Goal: Task Accomplishment & Management: Complete application form

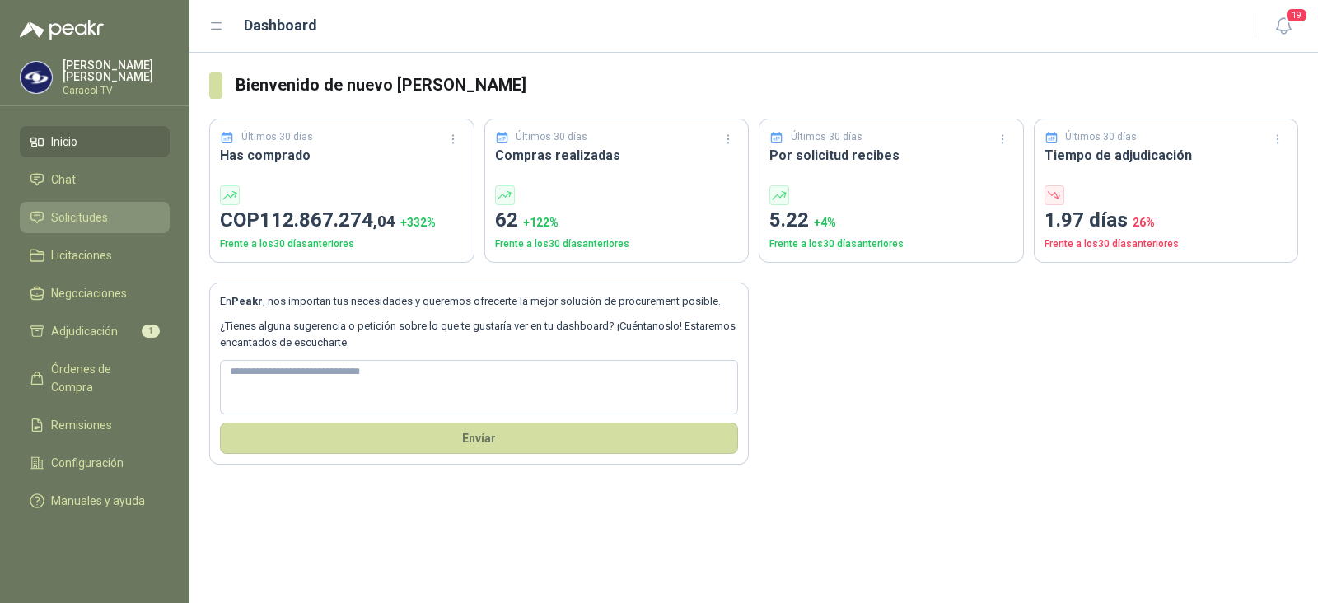
click at [101, 212] on span "Solicitudes" at bounding box center [79, 217] width 57 height 18
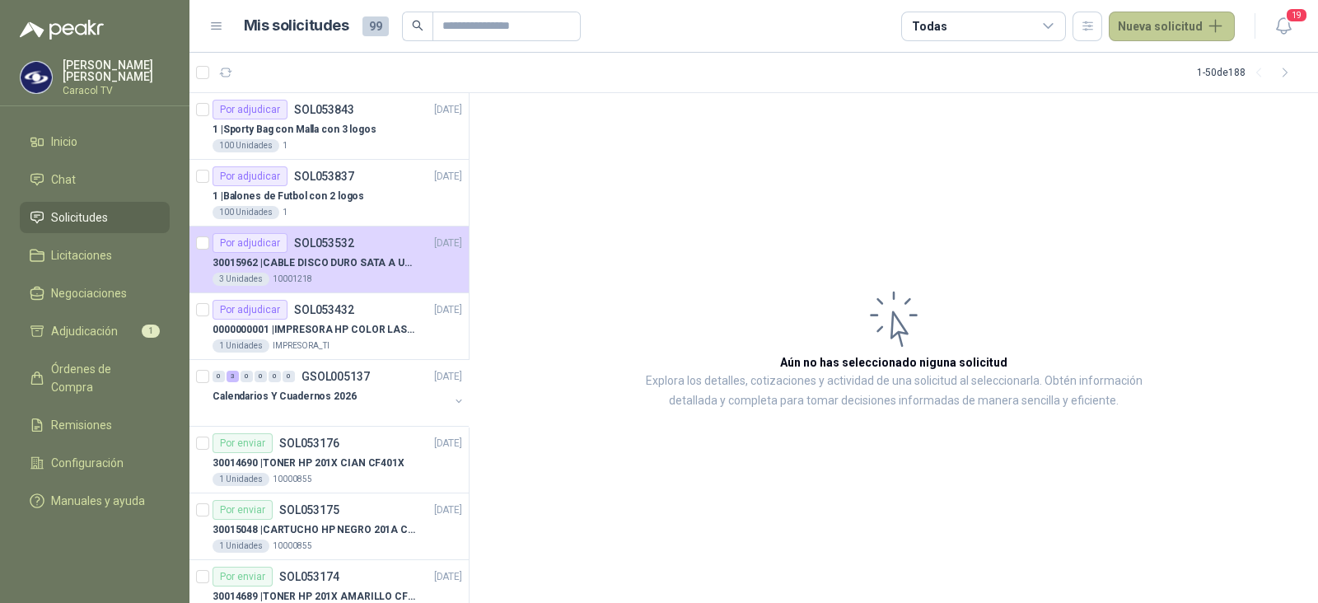
click at [1181, 30] on button "Nueva solicitud" at bounding box center [1172, 27] width 126 height 30
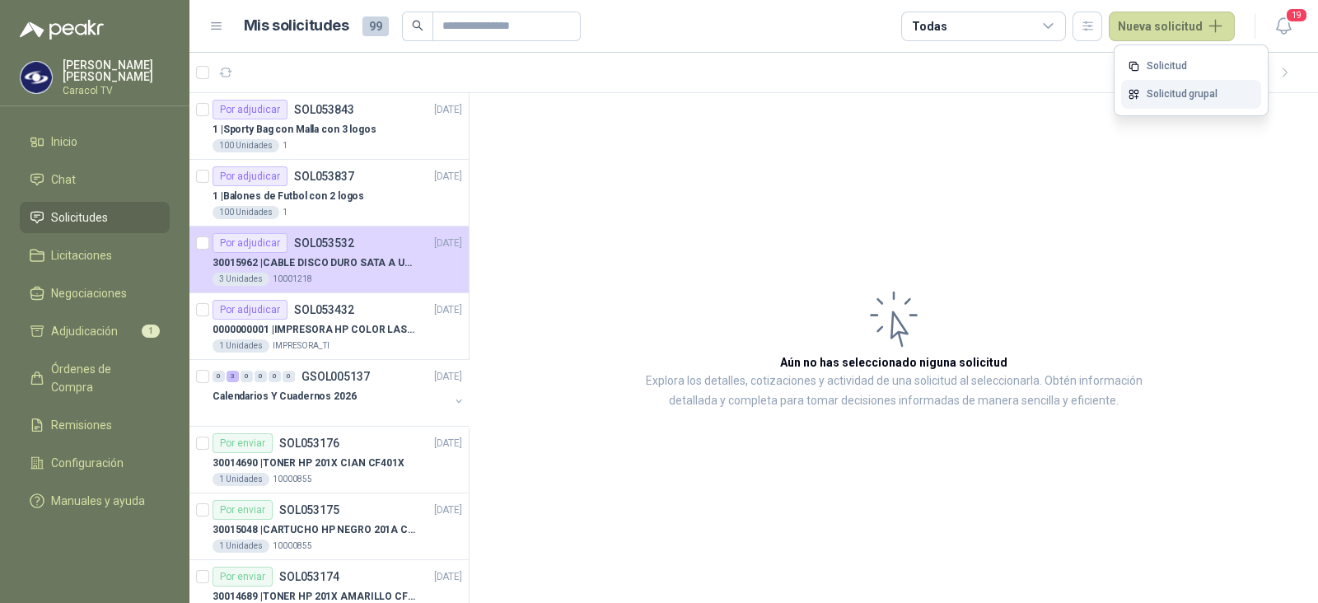
click at [1166, 99] on link "Solicitud grupal" at bounding box center [1191, 94] width 140 height 29
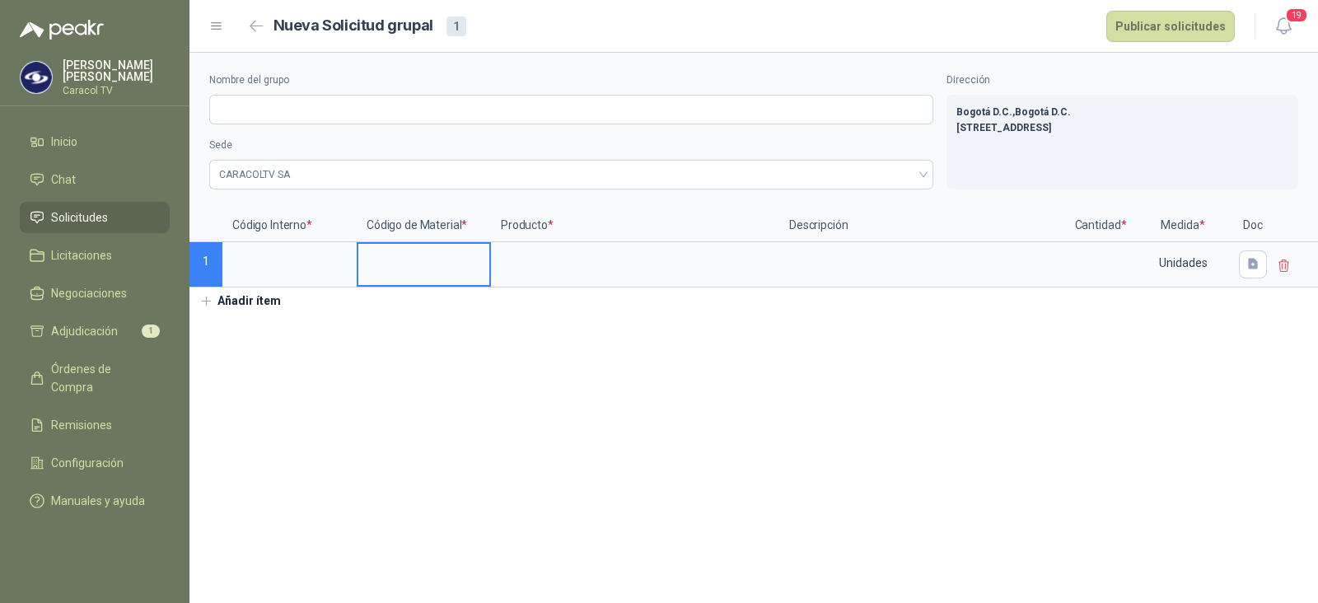
click at [379, 261] on input at bounding box center [423, 260] width 131 height 32
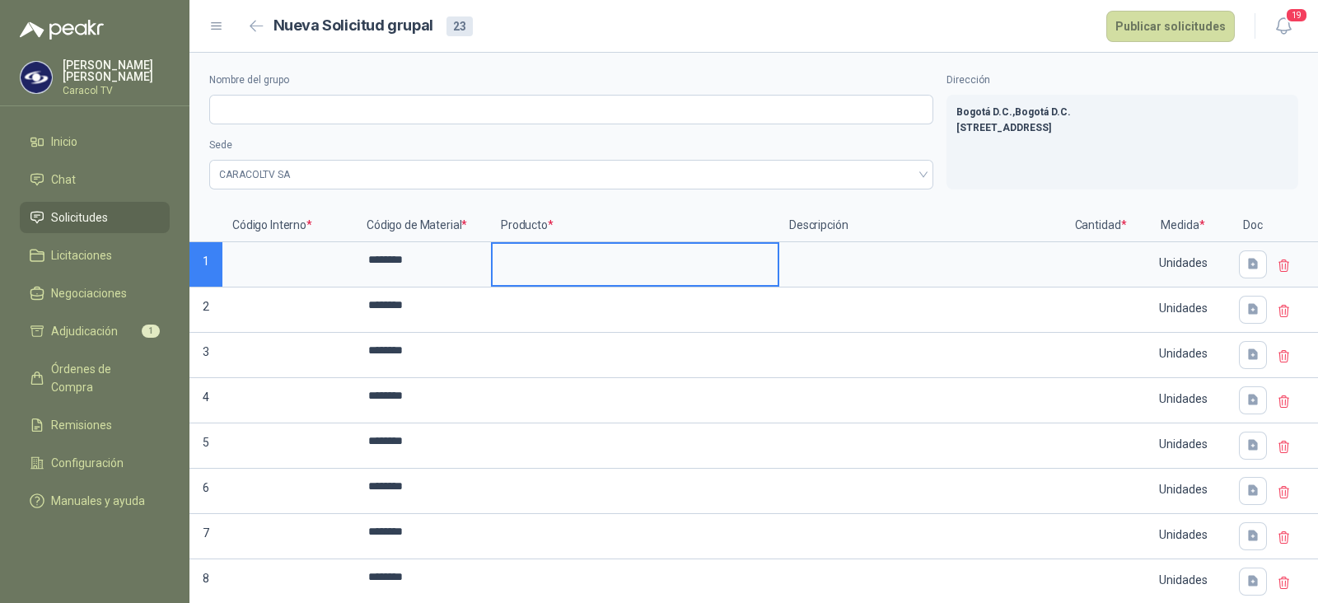
click at [549, 261] on input at bounding box center [635, 260] width 285 height 32
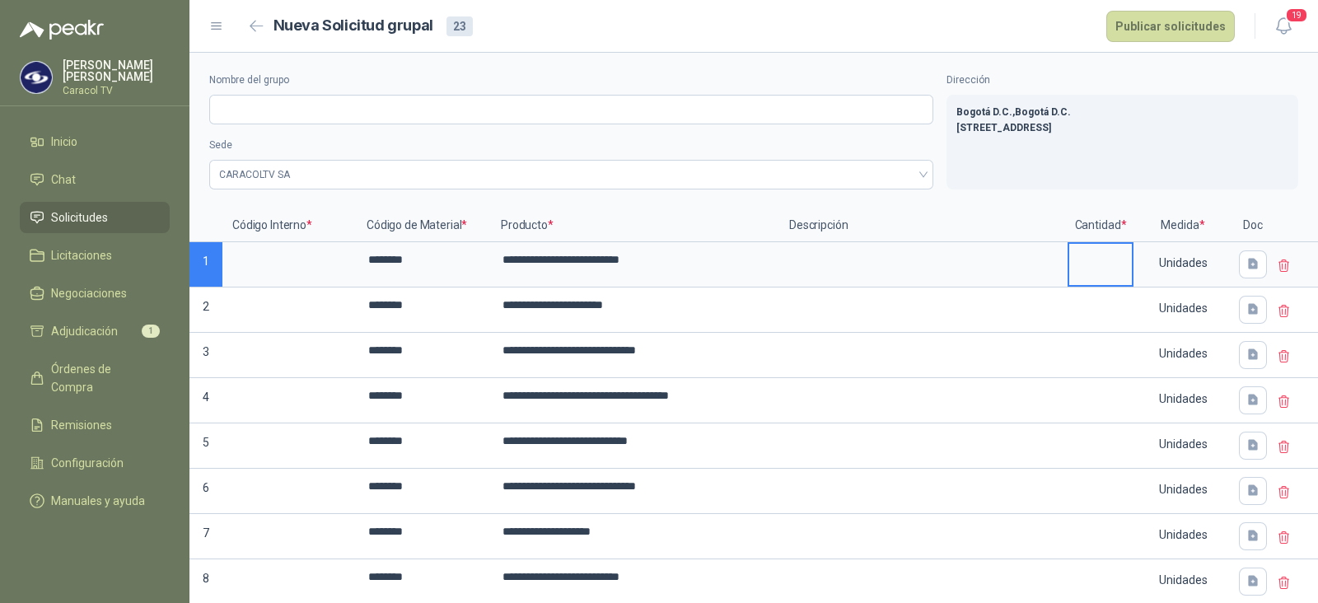
click at [1091, 263] on input at bounding box center [1100, 260] width 63 height 32
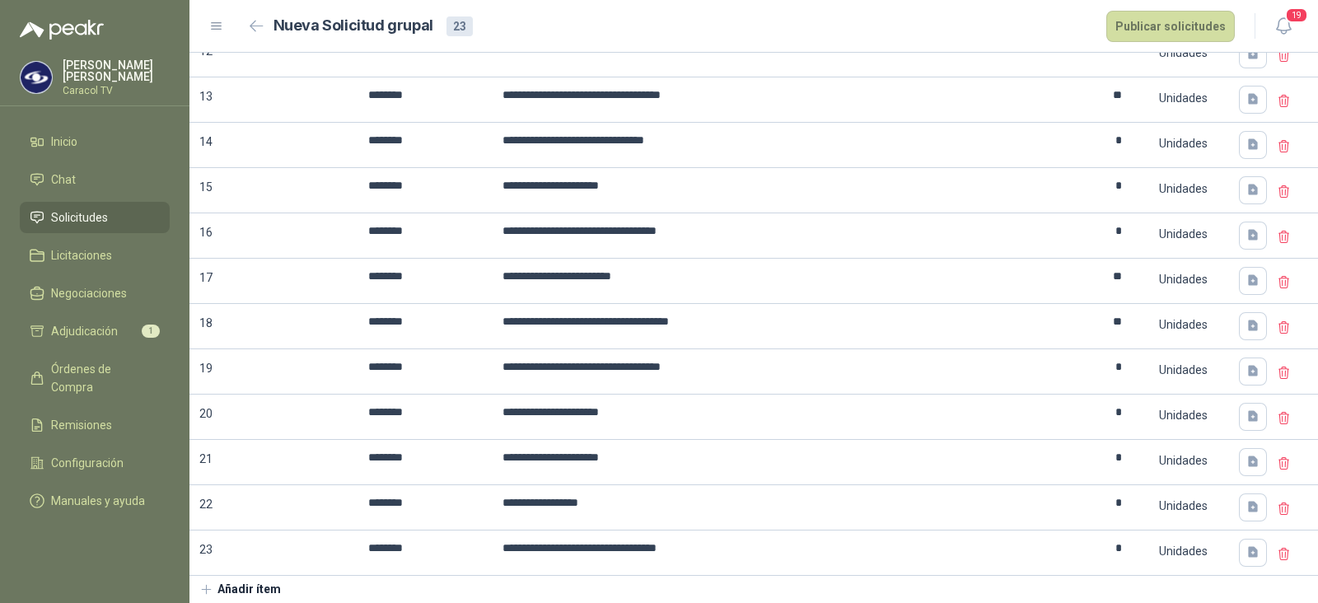
scroll to position [711, 0]
click at [284, 95] on input at bounding box center [289, 95] width 131 height 32
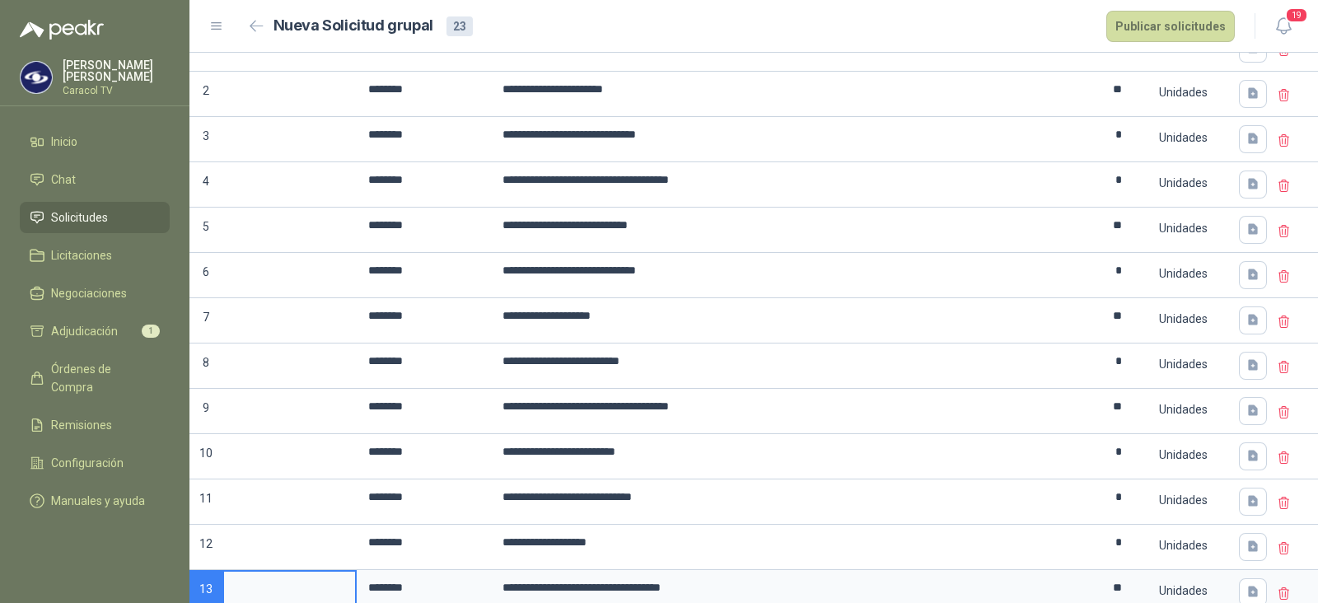
scroll to position [0, 0]
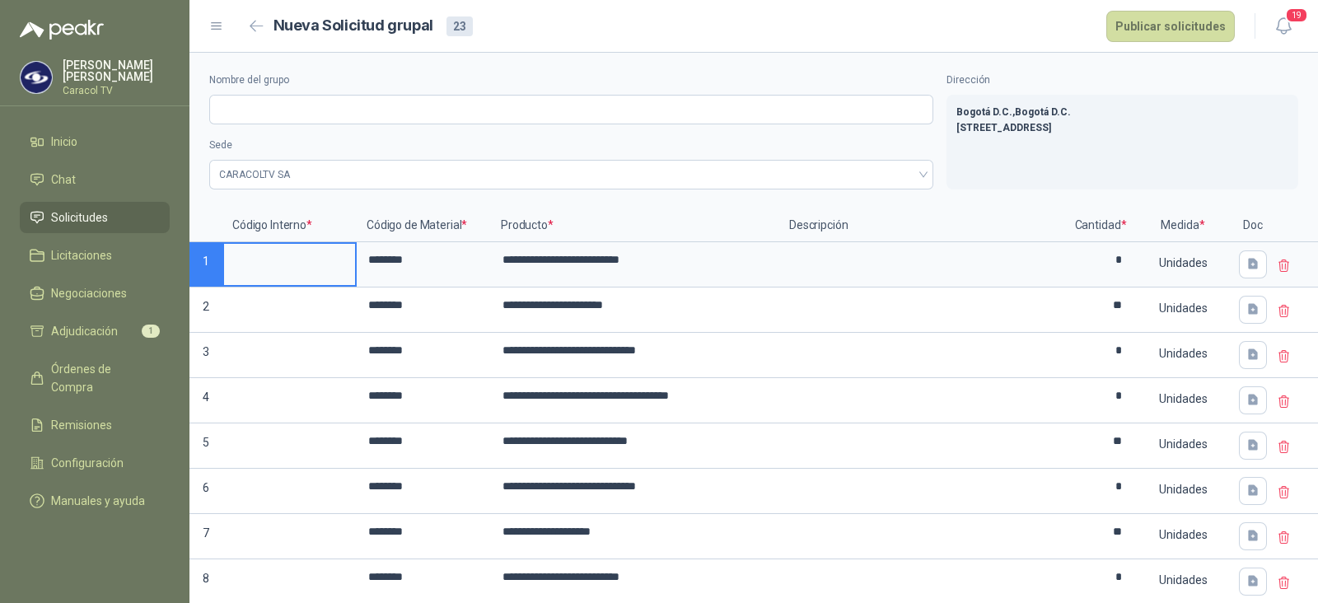
click at [315, 267] on input at bounding box center [289, 260] width 131 height 32
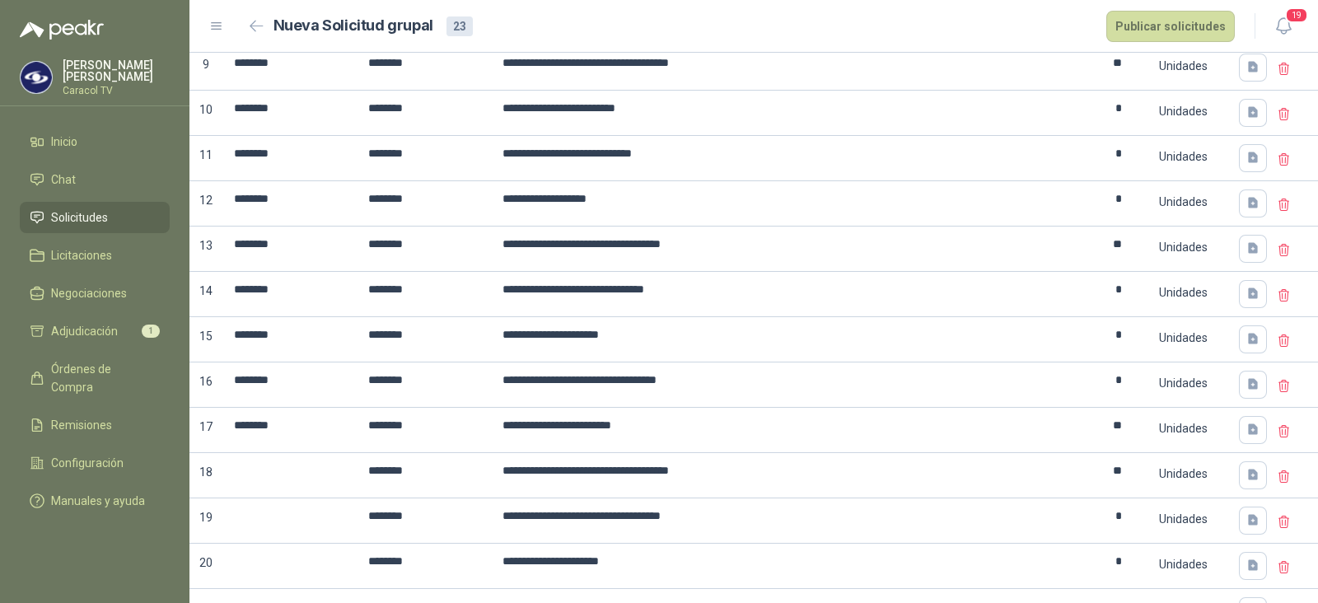
scroll to position [622, 0]
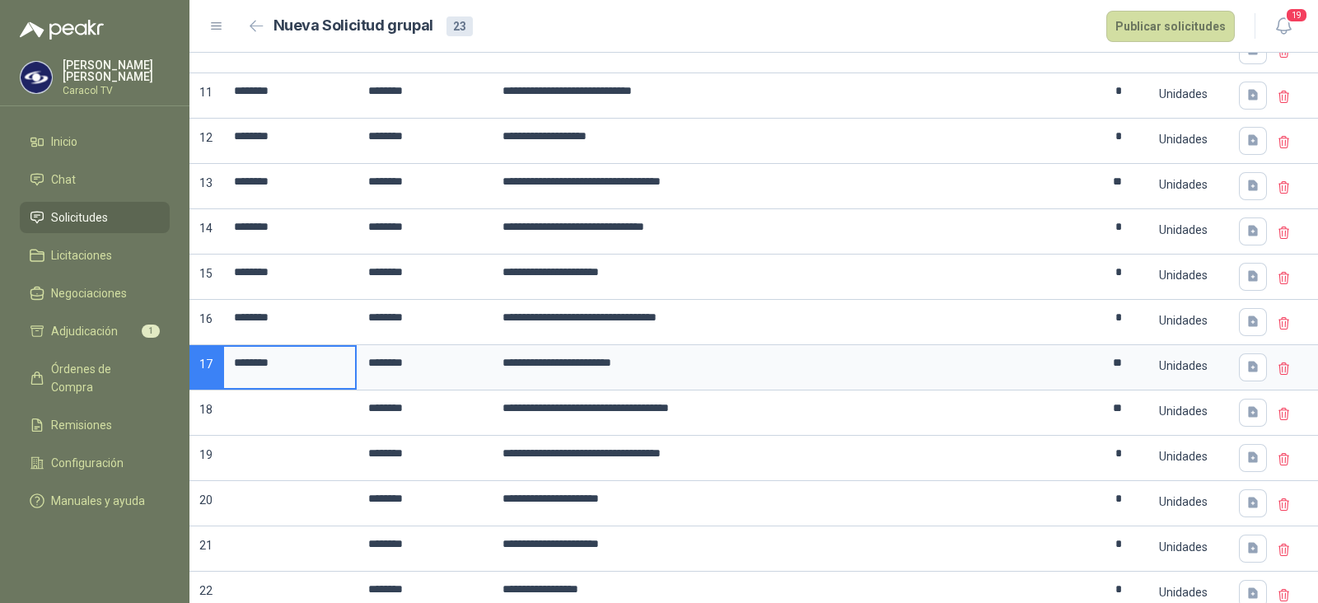
drag, startPoint x: 299, startPoint y: 362, endPoint x: 222, endPoint y: 367, distance: 77.6
click at [222, 367] on p "17" at bounding box center [205, 367] width 33 height 45
drag, startPoint x: 233, startPoint y: 358, endPoint x: 319, endPoint y: 358, distance: 85.7
click at [319, 358] on input "********" at bounding box center [289, 363] width 131 height 32
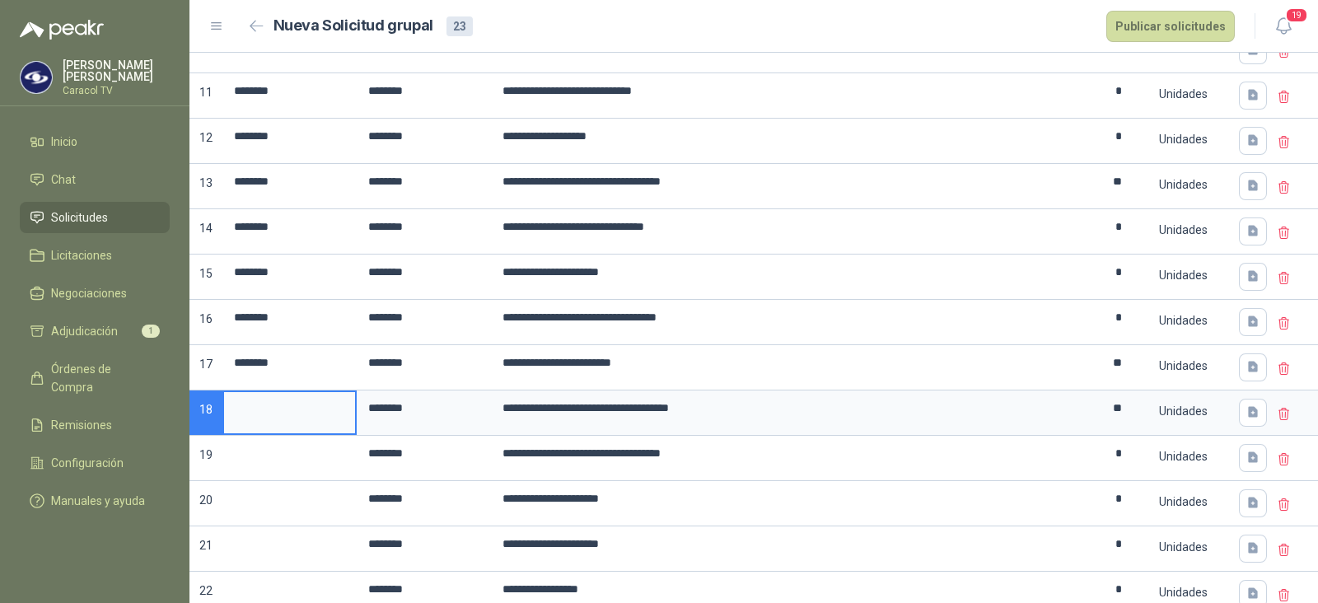
click at [291, 394] on input at bounding box center [289, 408] width 131 height 32
click at [269, 449] on input at bounding box center [289, 453] width 131 height 32
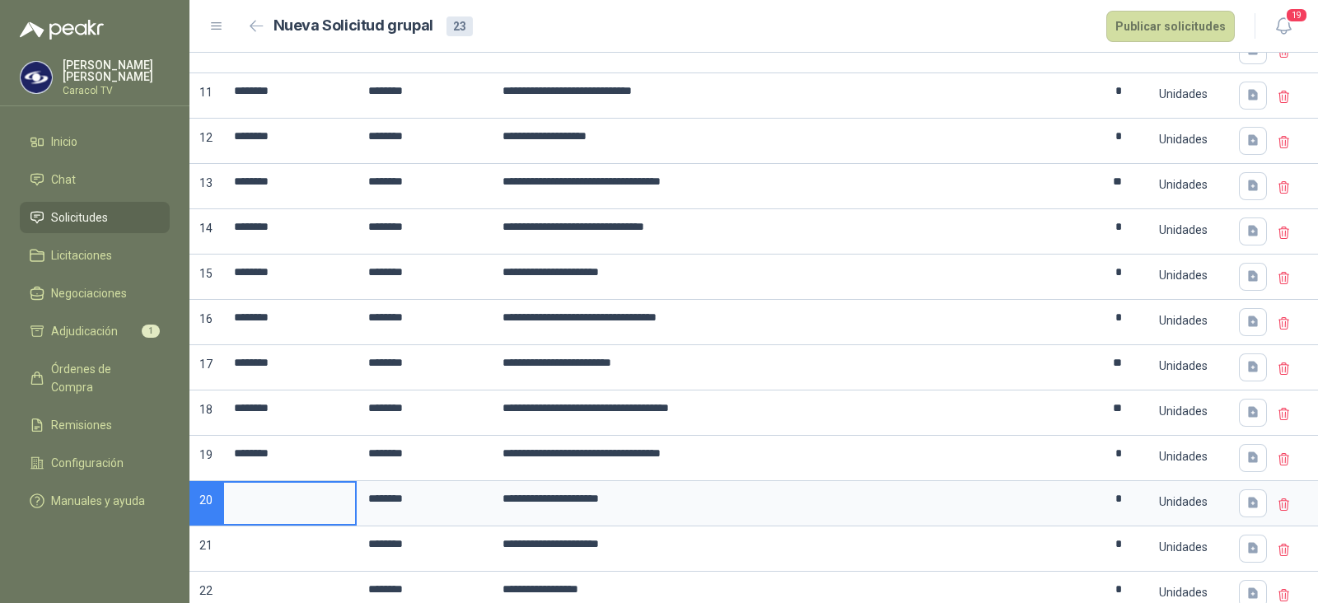
click at [264, 491] on input at bounding box center [289, 499] width 131 height 32
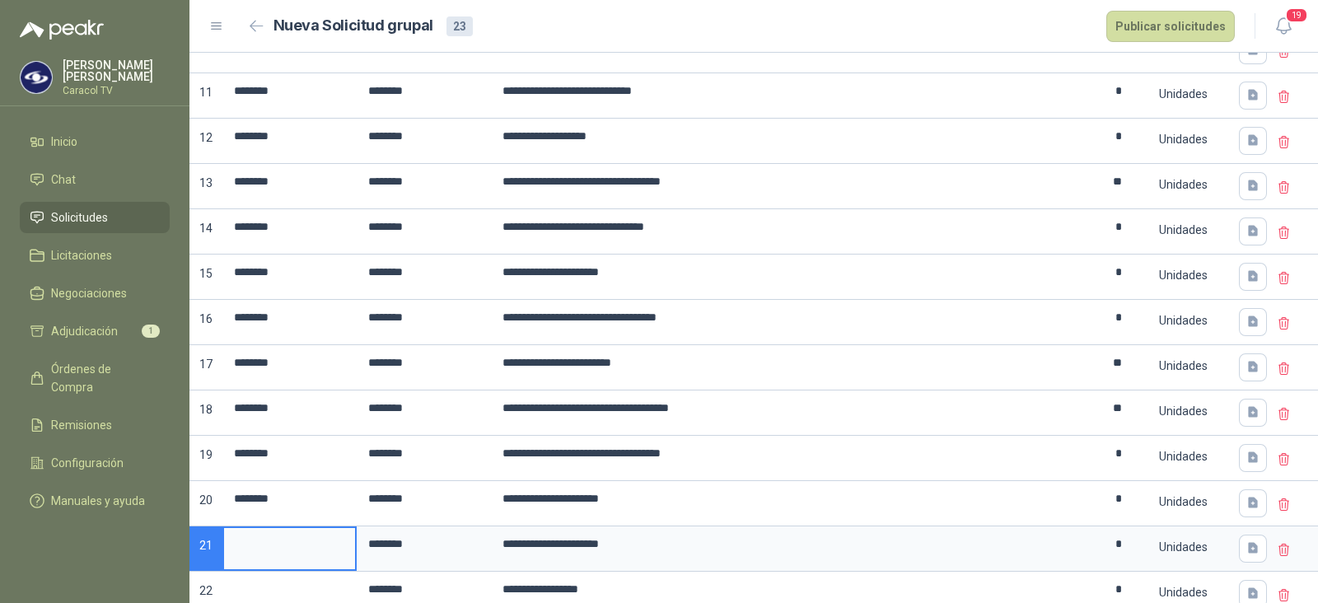
click at [269, 542] on input at bounding box center [289, 544] width 131 height 32
click at [264, 587] on input at bounding box center [289, 589] width 131 height 32
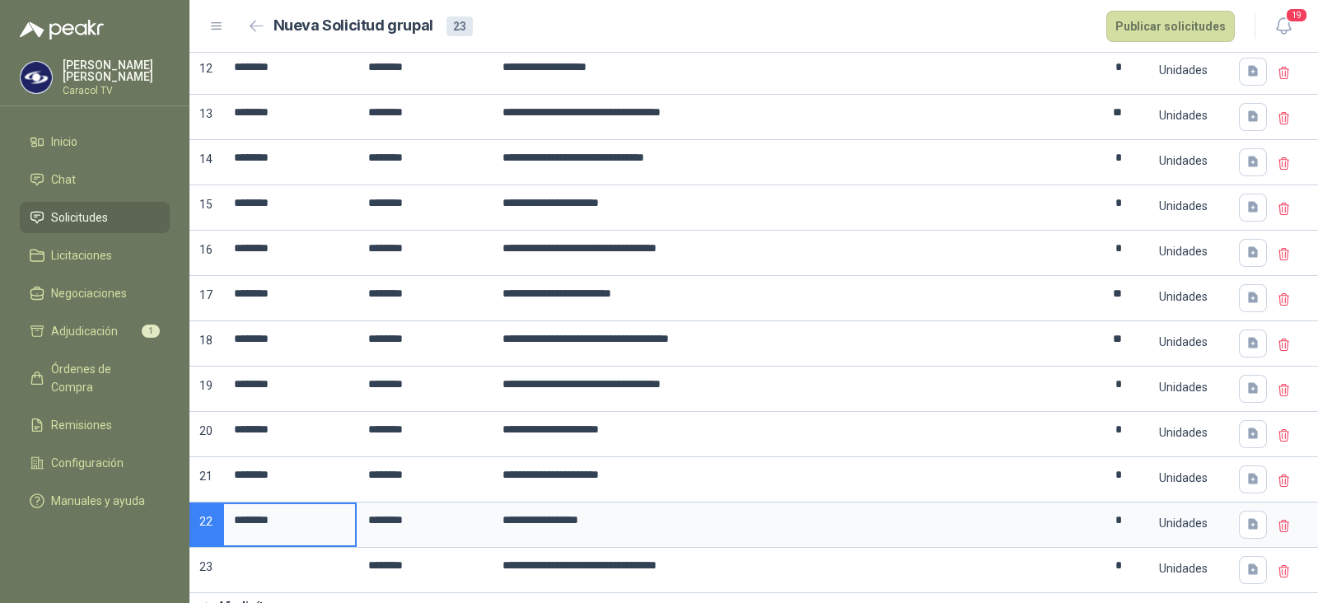
scroll to position [711, 0]
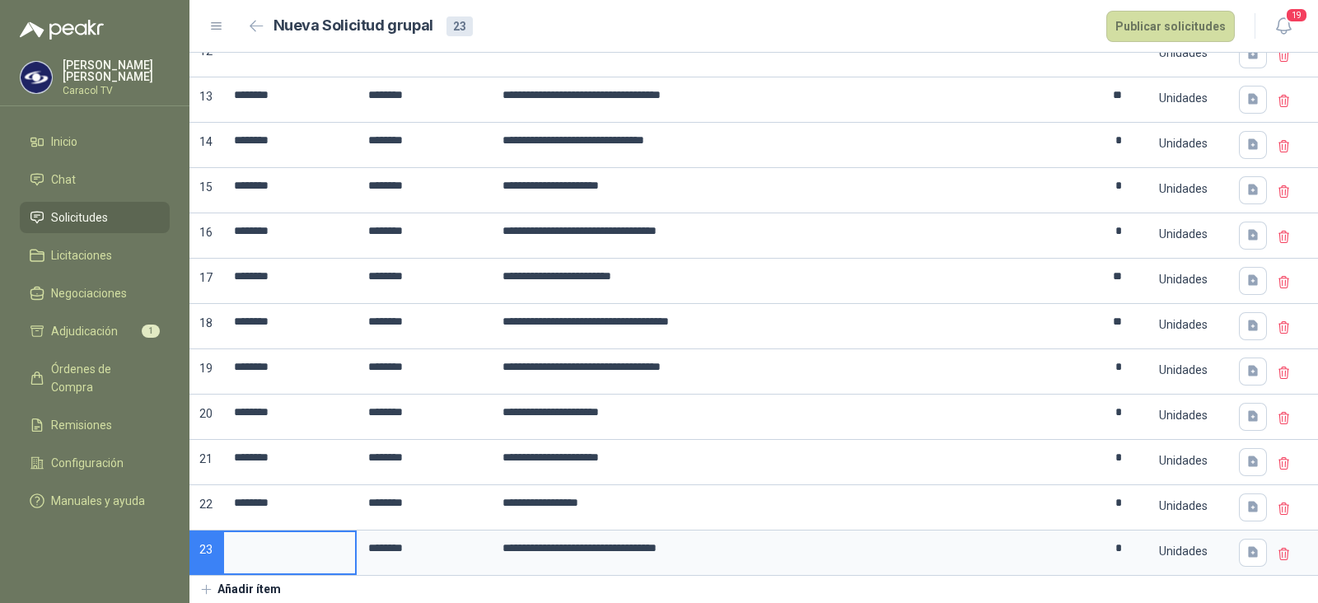
click at [292, 538] on input at bounding box center [289, 548] width 131 height 32
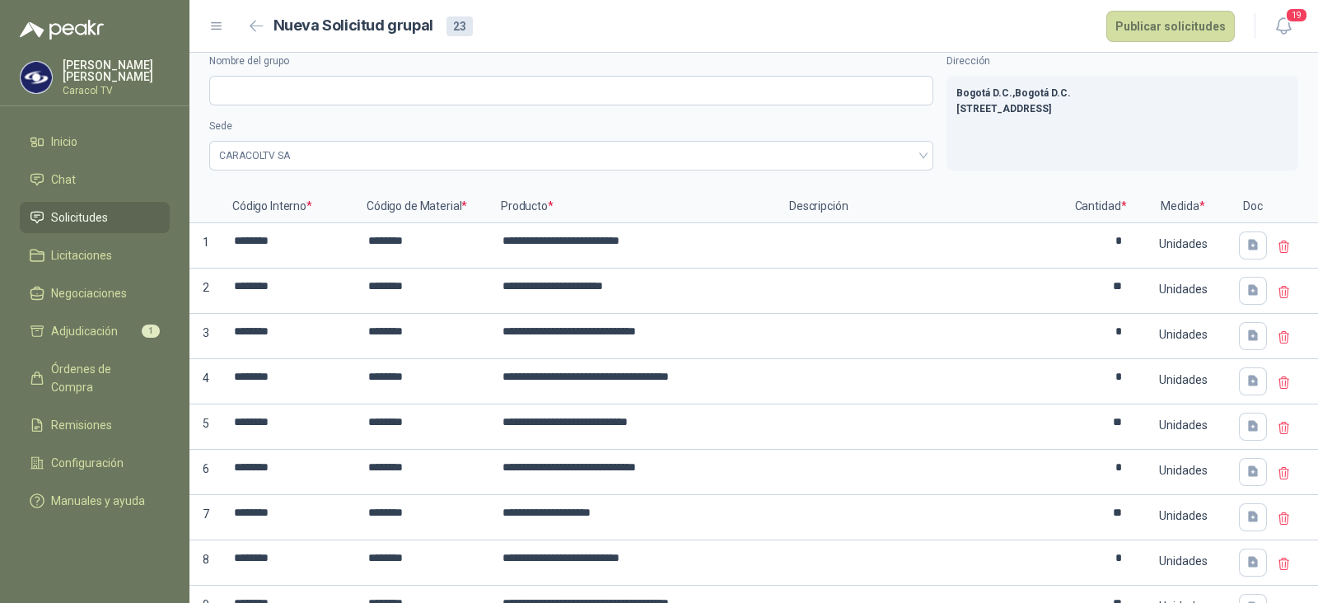
scroll to position [0, 0]
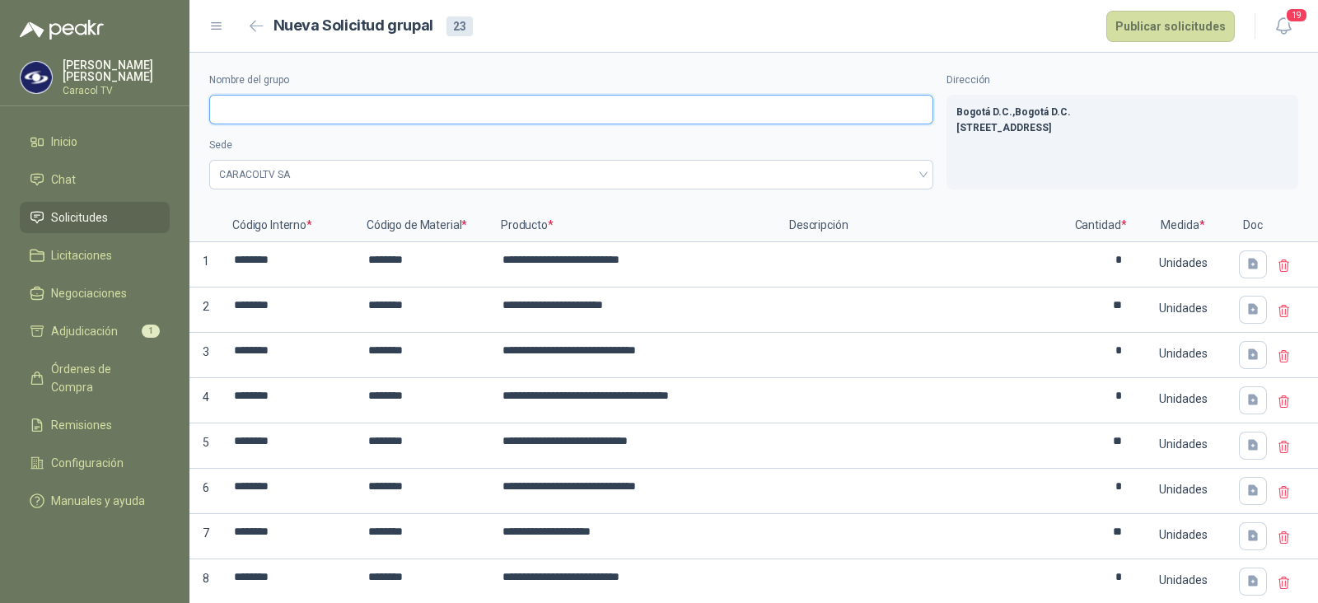
click at [358, 110] on input "Nombre del grupo" at bounding box center [571, 110] width 724 height 30
type input "*********"
click at [1170, 22] on button "Publicar solicitudes" at bounding box center [1170, 26] width 129 height 31
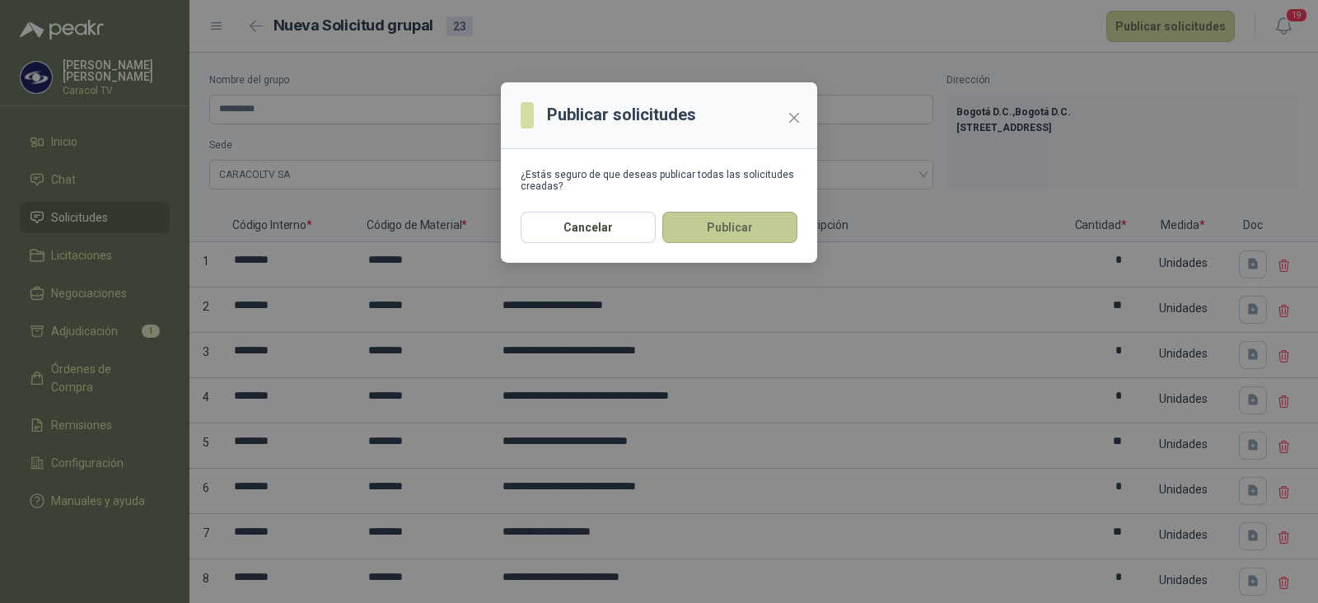
click at [730, 220] on button "Publicar" at bounding box center [729, 227] width 135 height 31
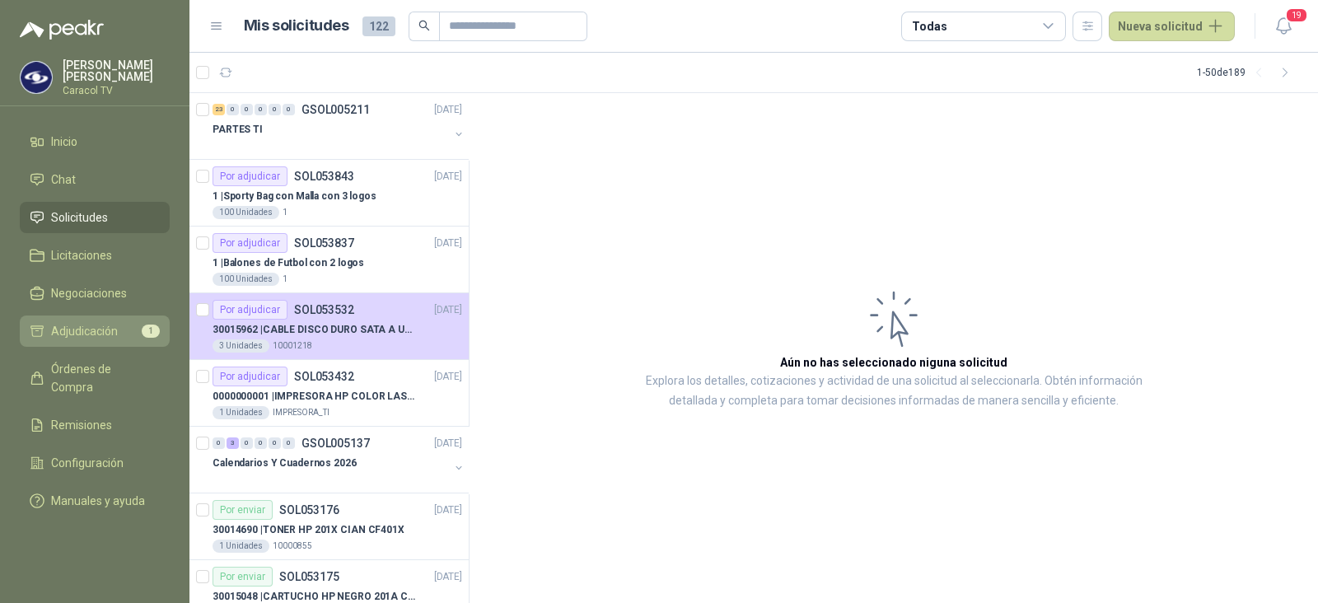
click at [91, 338] on span "Adjudicación" at bounding box center [84, 331] width 67 height 18
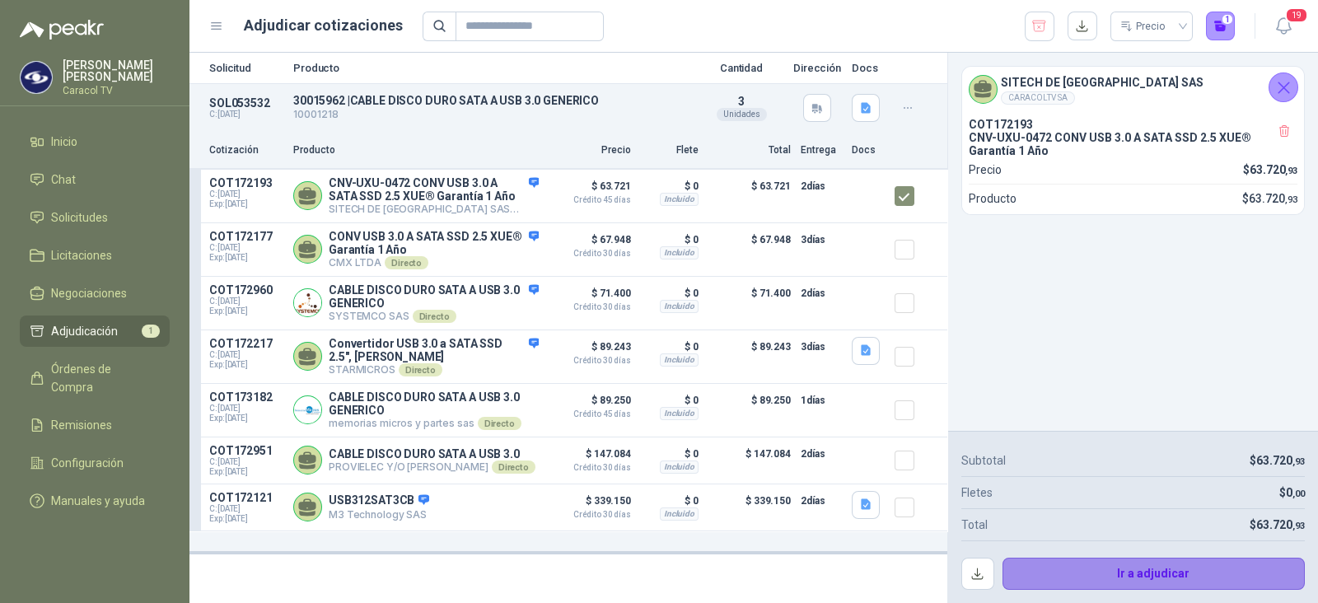
click at [1114, 576] on button "Ir a adjudicar" at bounding box center [1154, 574] width 303 height 33
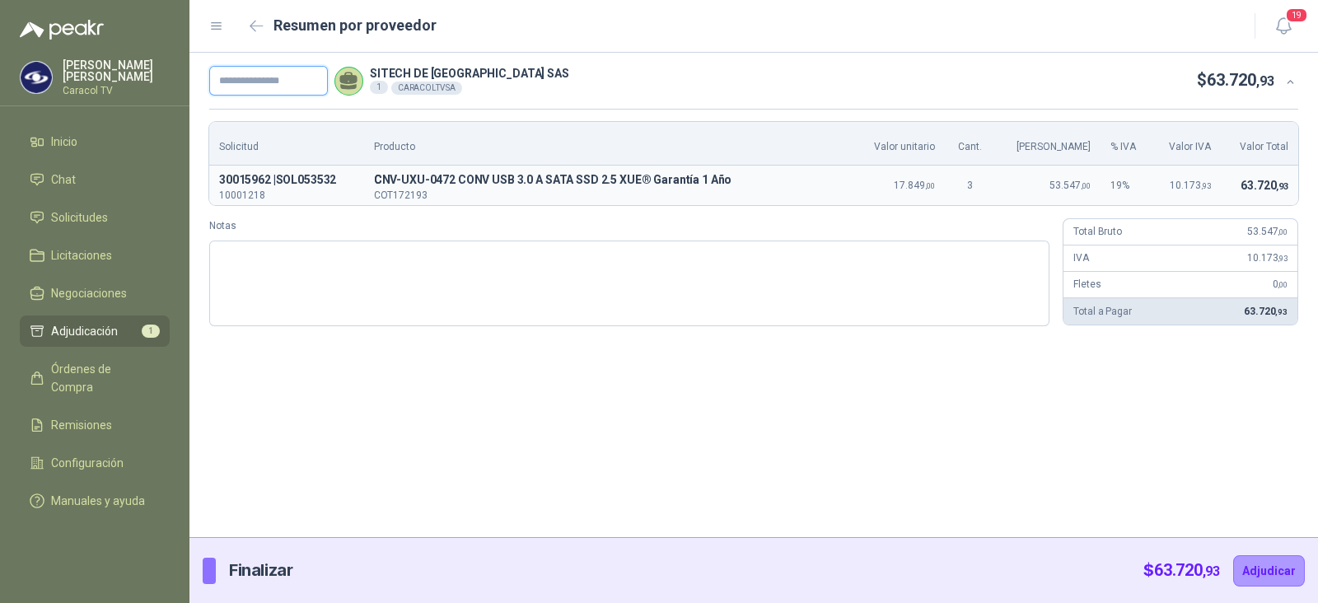
click at [253, 84] on input "text" at bounding box center [268, 81] width 119 height 30
paste input "**********"
type input "**********"
click at [1252, 562] on button "Adjudicar" at bounding box center [1269, 570] width 72 height 31
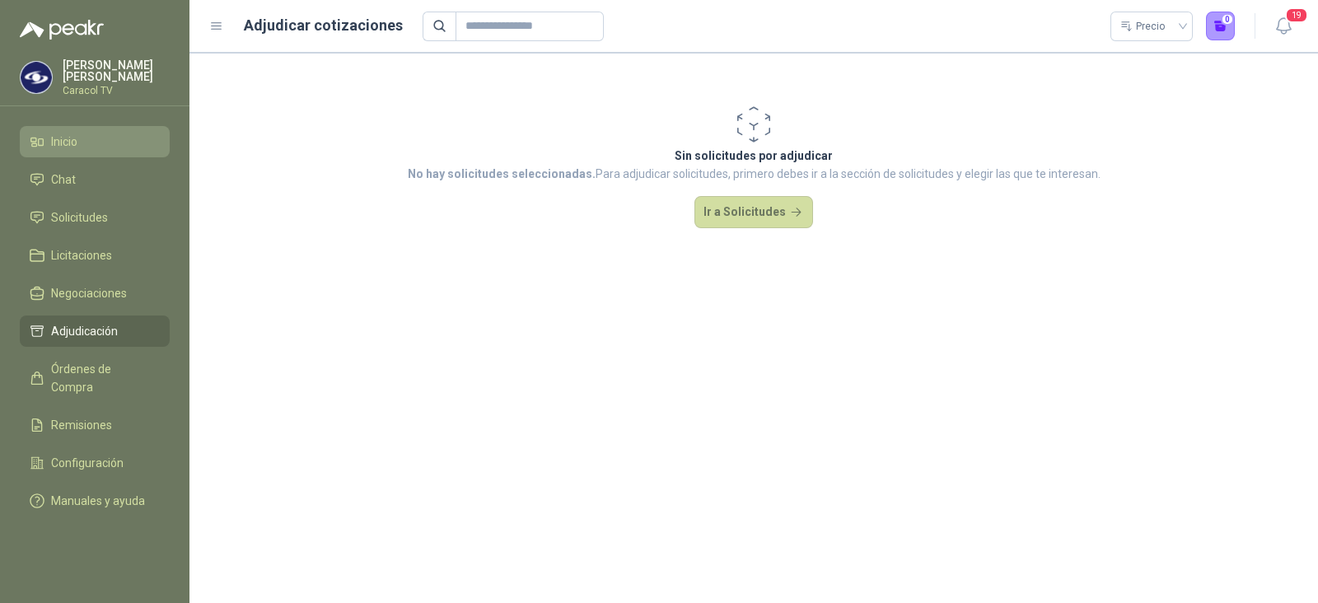
click at [107, 140] on li "Inicio" at bounding box center [95, 142] width 130 height 18
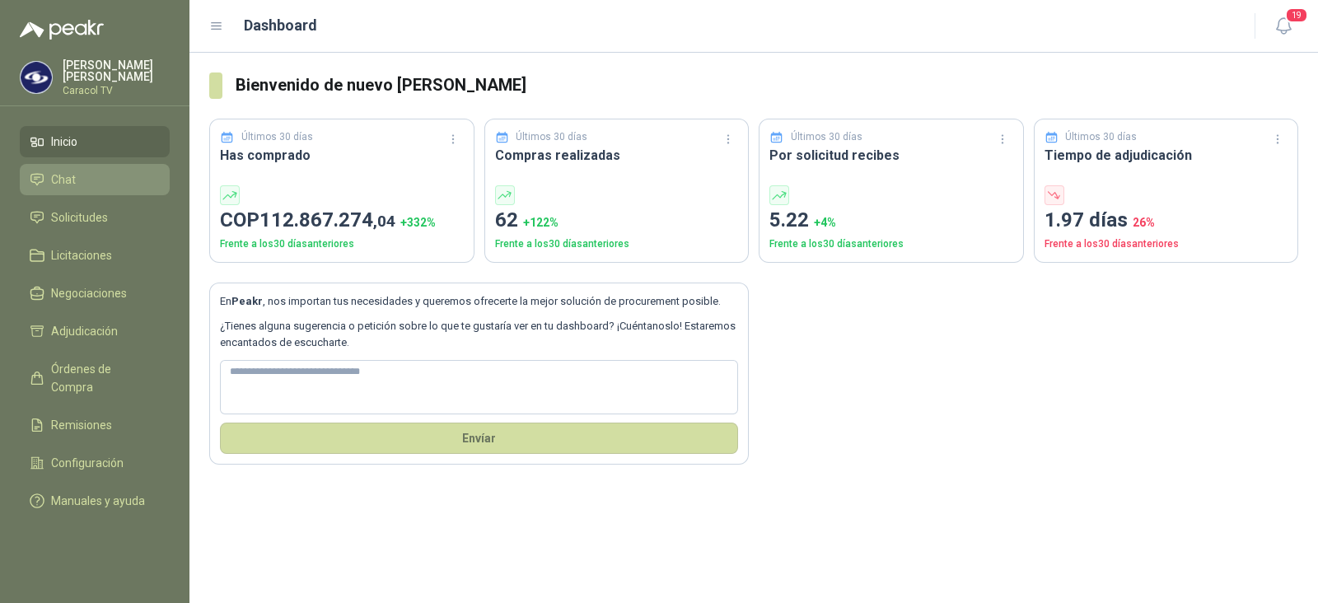
click at [125, 181] on li "Chat" at bounding box center [95, 180] width 130 height 18
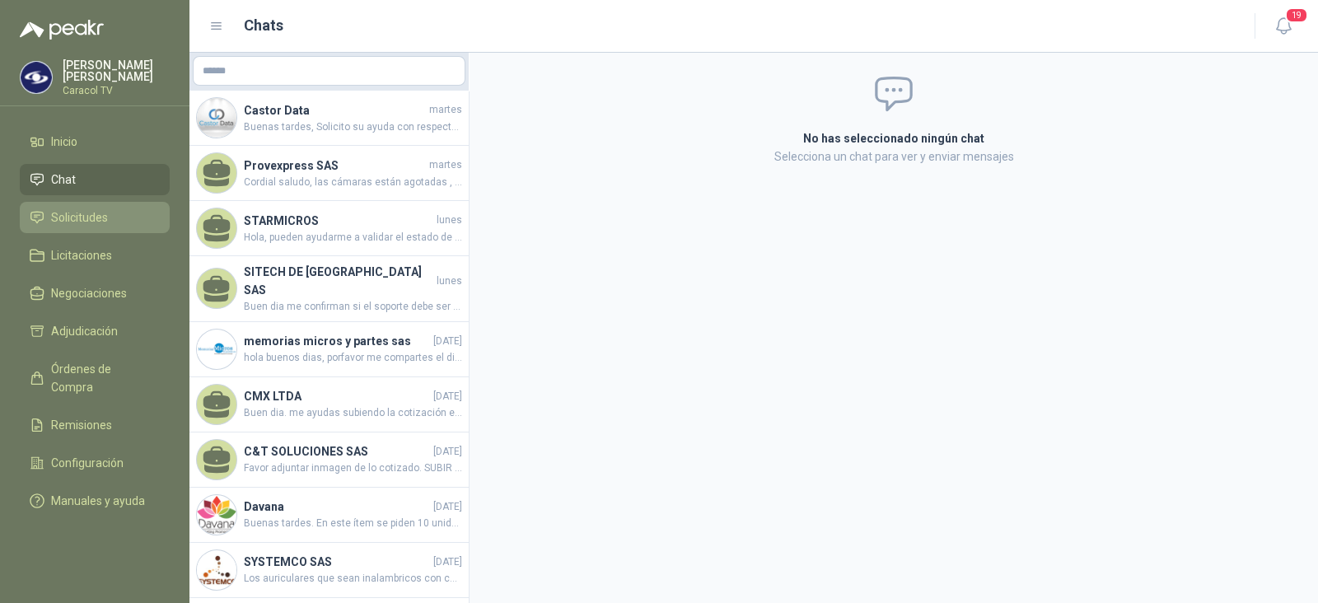
click at [111, 212] on li "Solicitudes" at bounding box center [95, 217] width 130 height 18
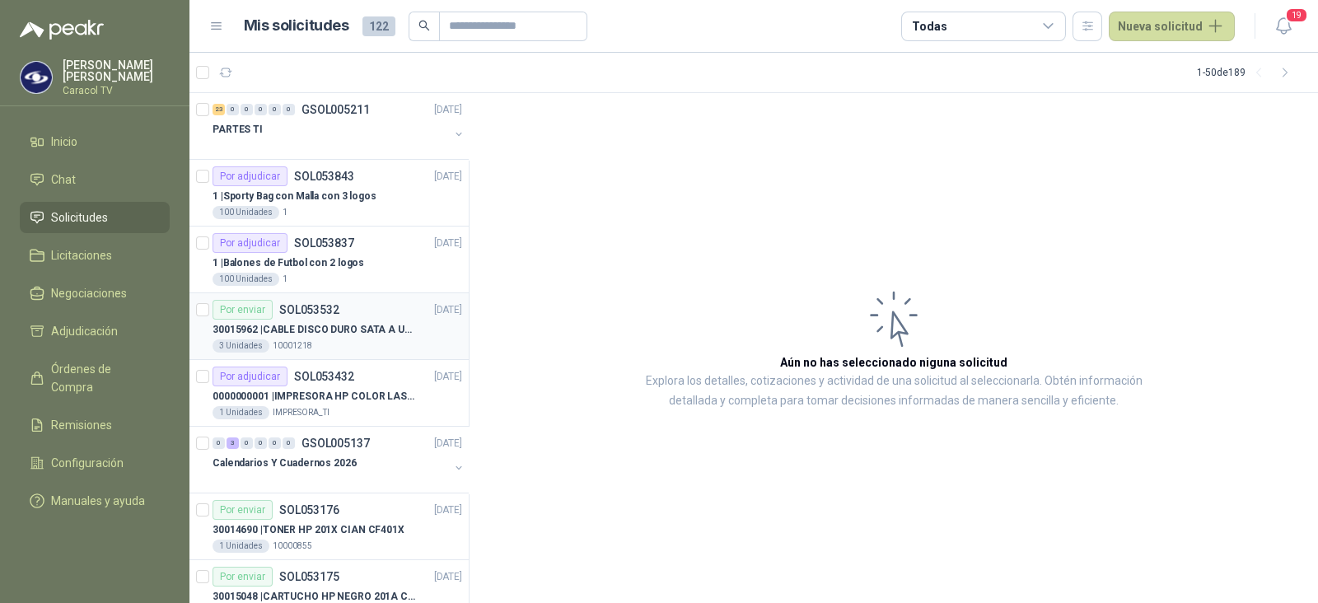
drag, startPoint x: 369, startPoint y: 335, endPoint x: 324, endPoint y: 348, distance: 47.2
click at [324, 348] on div "3 Unidades 10001218" at bounding box center [338, 345] width 250 height 13
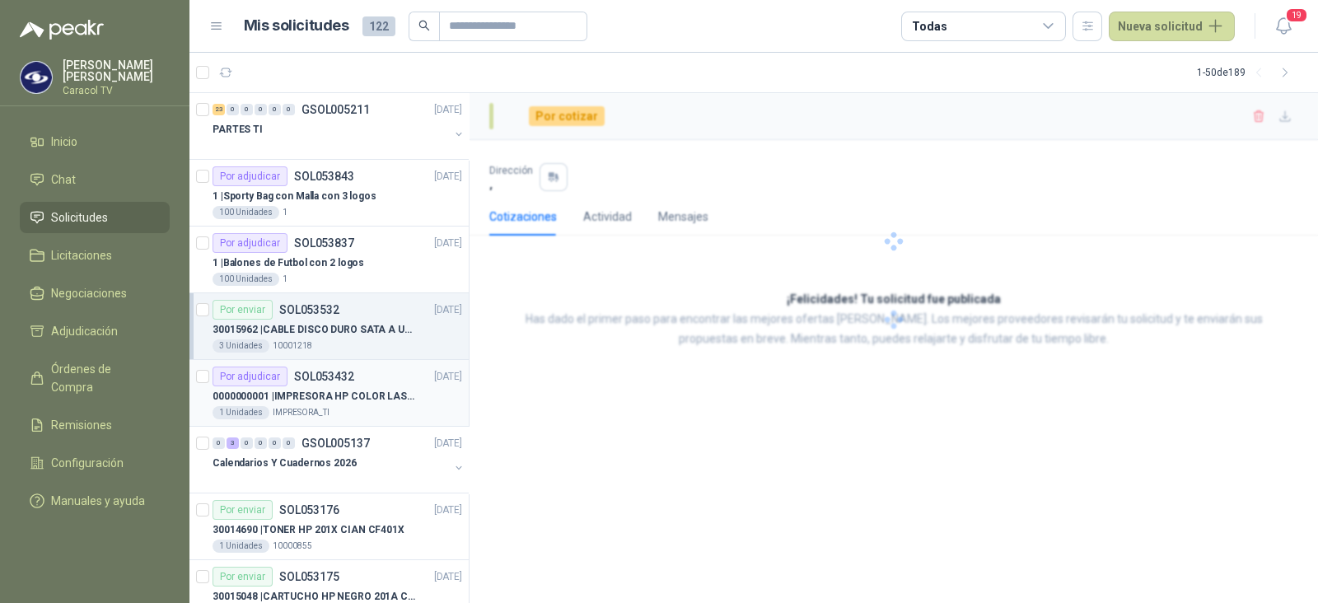
click at [334, 393] on p "0000000001 | IMPRESORA HP COLOR LASERJET MANAGED E45028DN" at bounding box center [315, 397] width 205 height 16
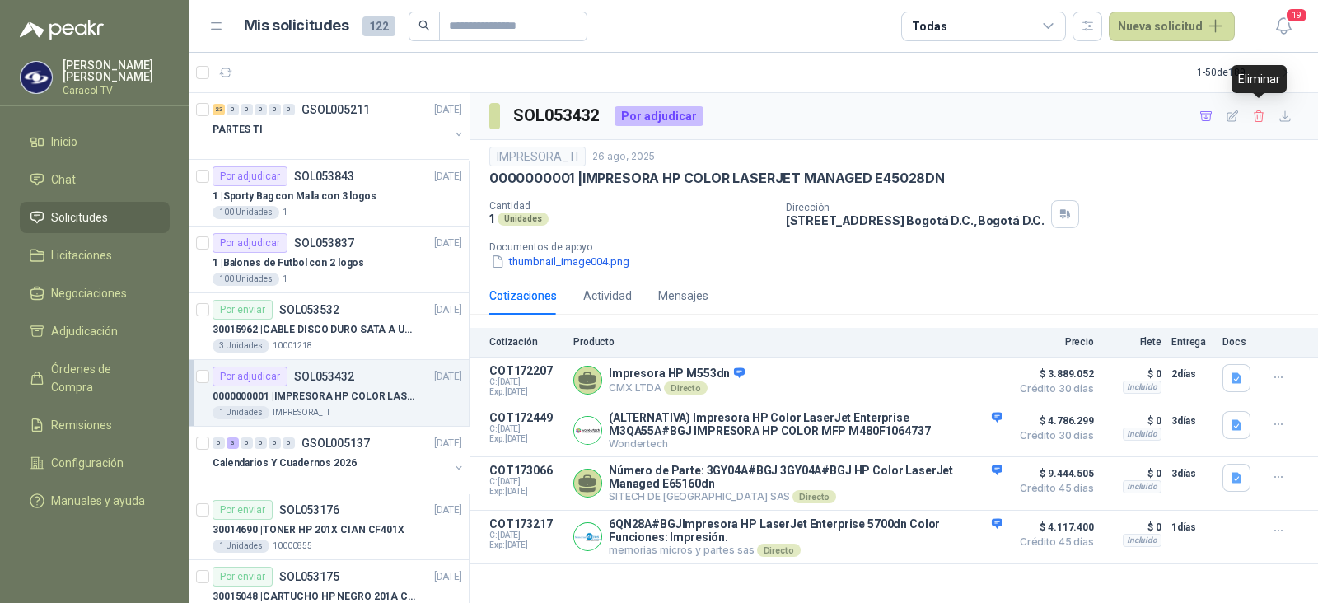
drag, startPoint x: 1260, startPoint y: 117, endPoint x: 1092, endPoint y: 104, distance: 167.8
click at [1092, 104] on div "SOL053432 Por adjudicar" at bounding box center [894, 116] width 849 height 47
click at [1256, 124] on button "button" at bounding box center [1259, 116] width 26 height 26
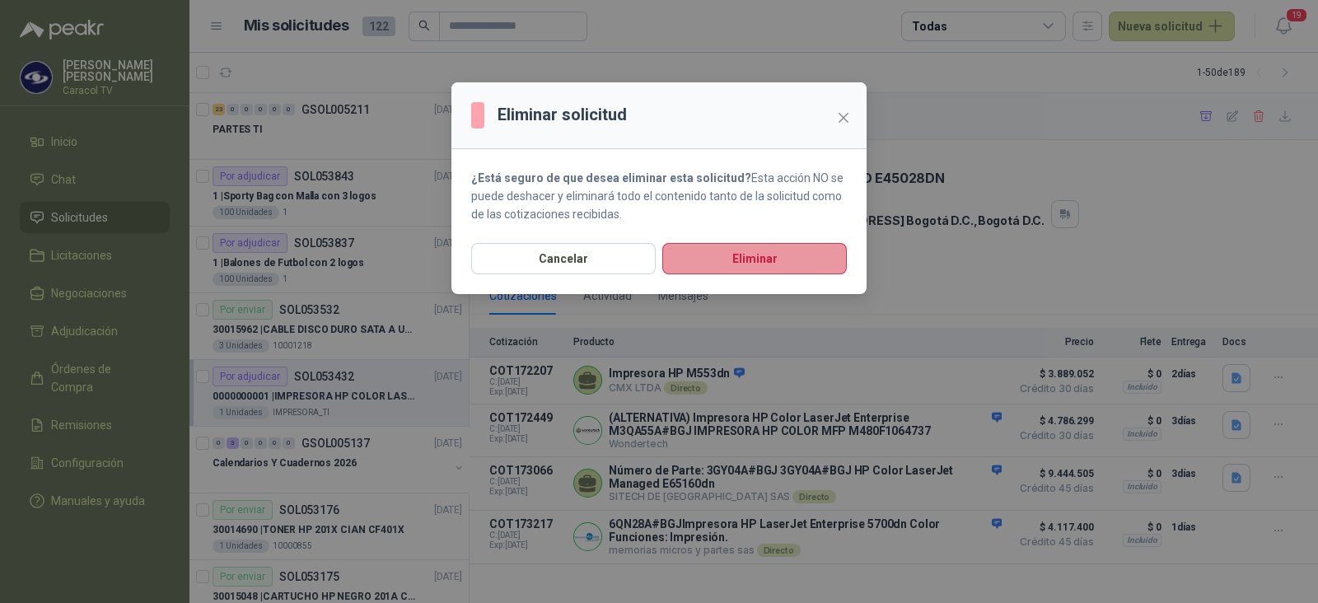
click at [760, 264] on button "Eliminar" at bounding box center [754, 258] width 185 height 31
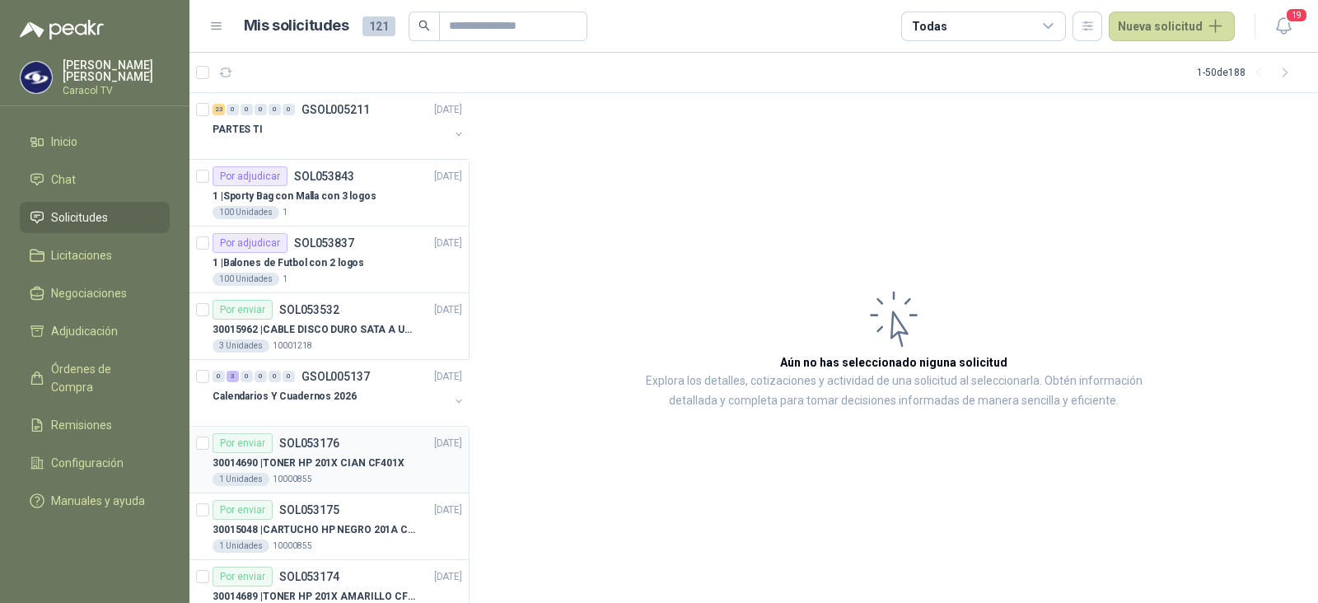
click at [354, 453] on div "30014690 | TONER HP 201X CIAN CF401X" at bounding box center [338, 463] width 250 height 20
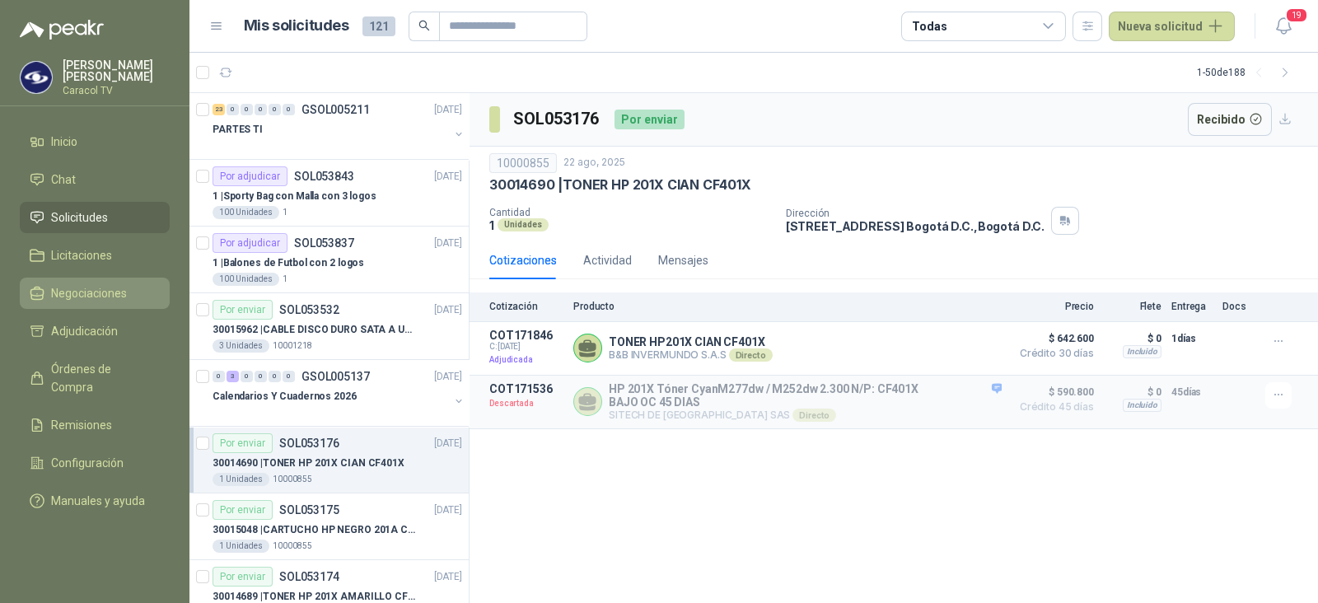
click at [122, 292] on span "Negociaciones" at bounding box center [89, 293] width 76 height 18
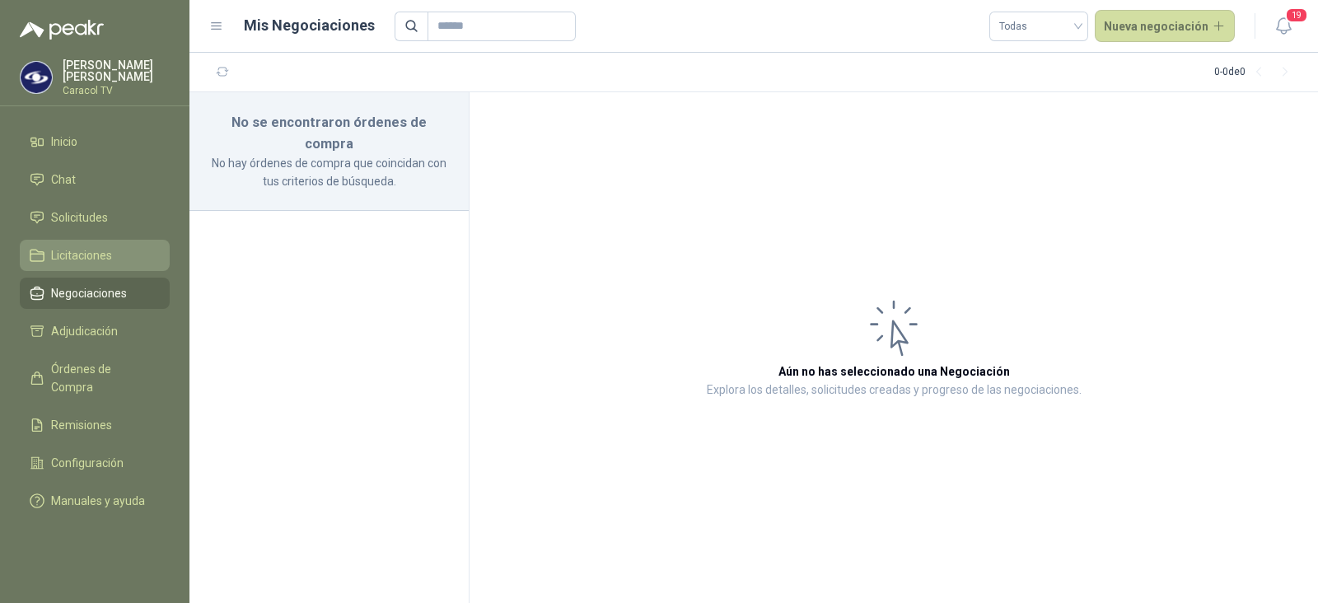
click at [83, 259] on span "Licitaciones" at bounding box center [81, 255] width 61 height 18
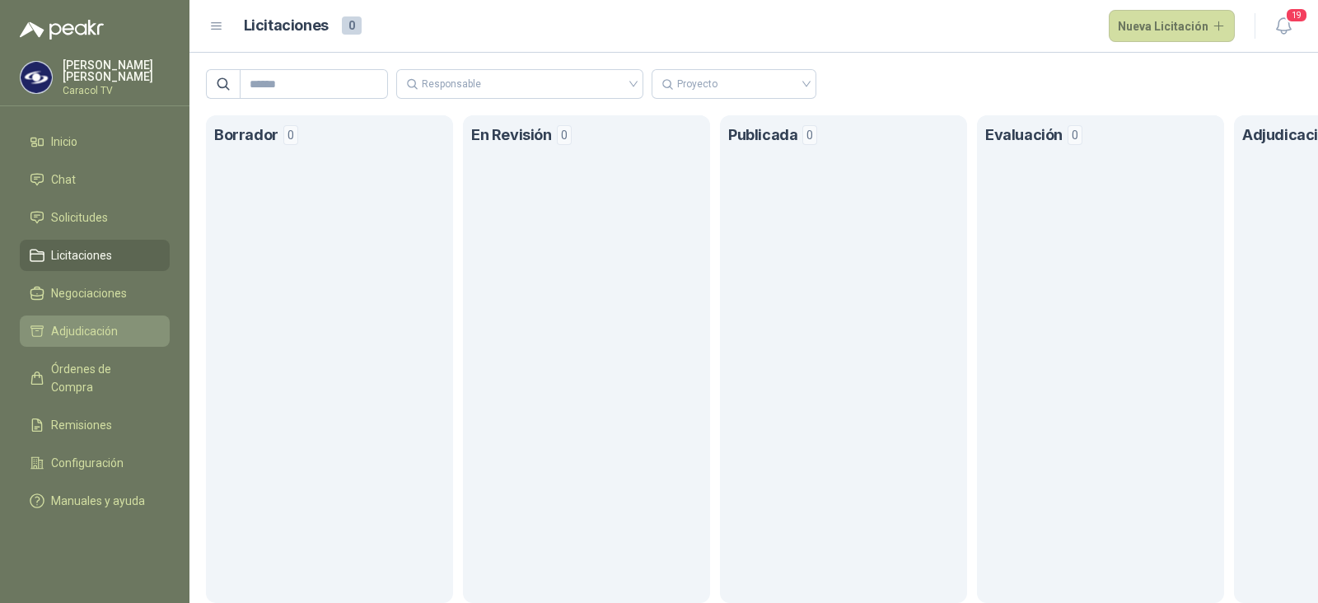
click at [71, 339] on span "Adjudicación" at bounding box center [84, 331] width 67 height 18
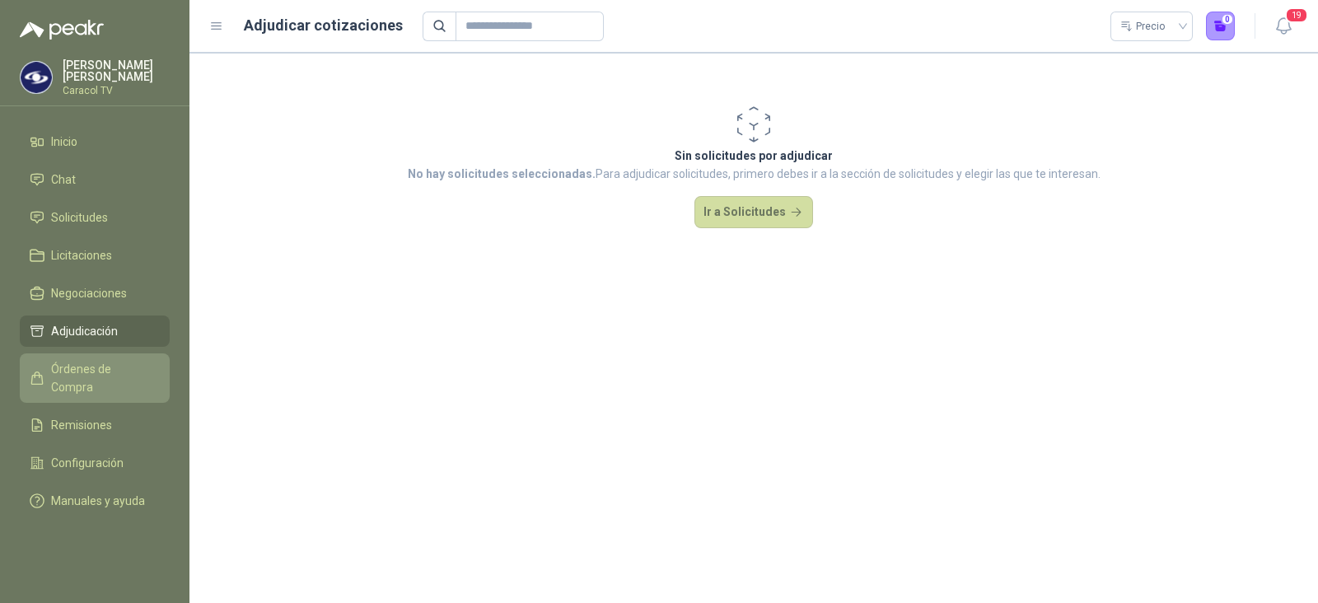
click at [74, 370] on span "Órdenes de Compra" at bounding box center [102, 378] width 103 height 36
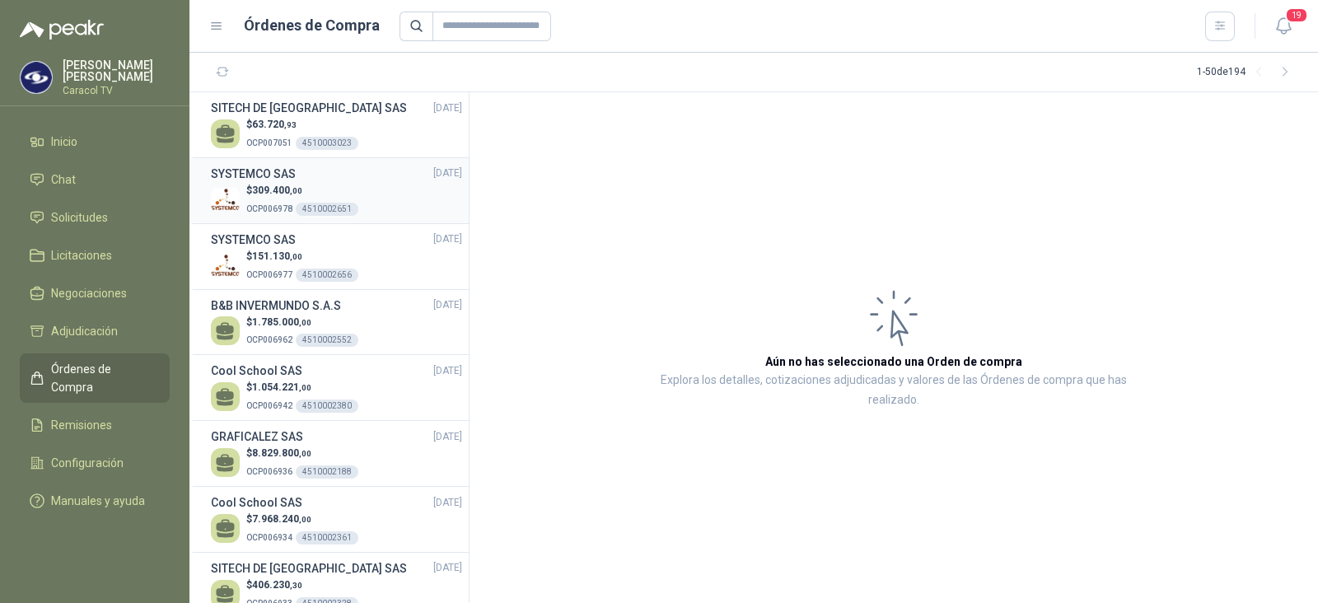
click at [262, 192] on span "309.400 ,00" at bounding box center [277, 191] width 50 height 12
